Goal: Information Seeking & Learning: Learn about a topic

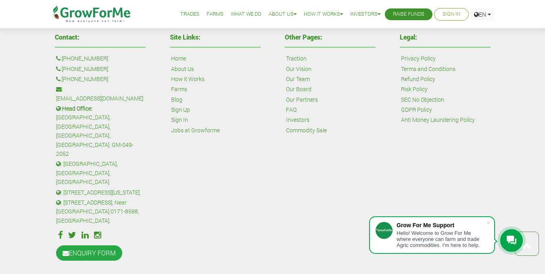
scroll to position [1996, 0]
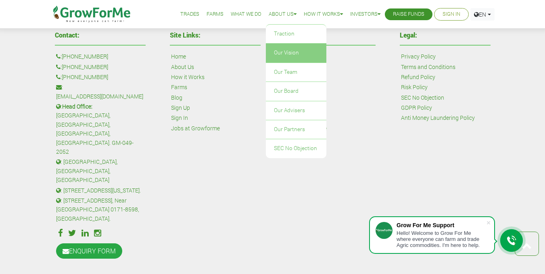
click at [282, 52] on link "Our Vision" at bounding box center [296, 53] width 61 height 19
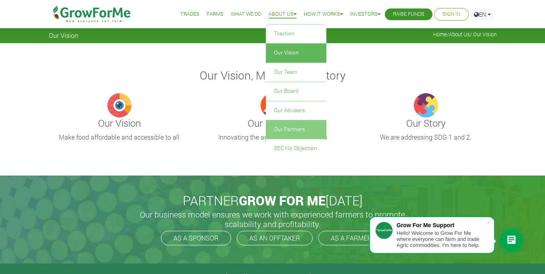
click at [286, 135] on link "Our Partners" at bounding box center [296, 129] width 61 height 19
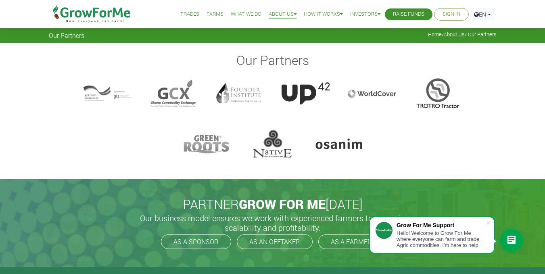
click at [187, 12] on link "Trades" at bounding box center [189, 14] width 19 height 8
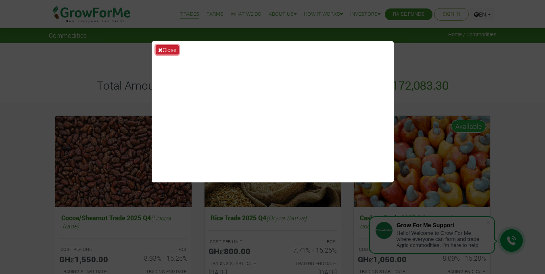
click at [174, 49] on button "Close" at bounding box center [167, 49] width 23 height 9
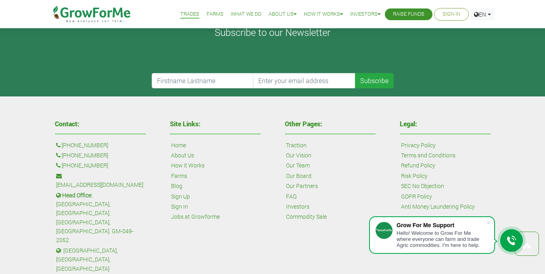
scroll to position [1037, 0]
